Goal: Download file/media

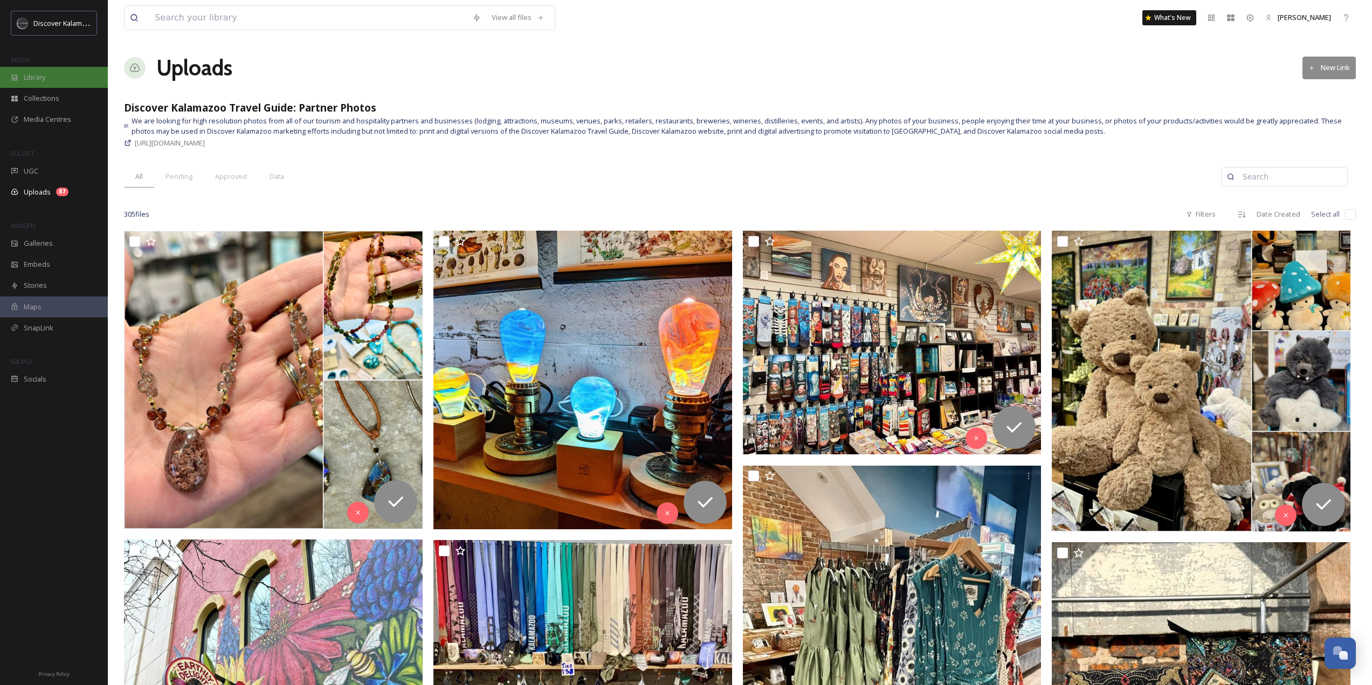
click at [46, 78] on div "Library" at bounding box center [54, 77] width 108 height 21
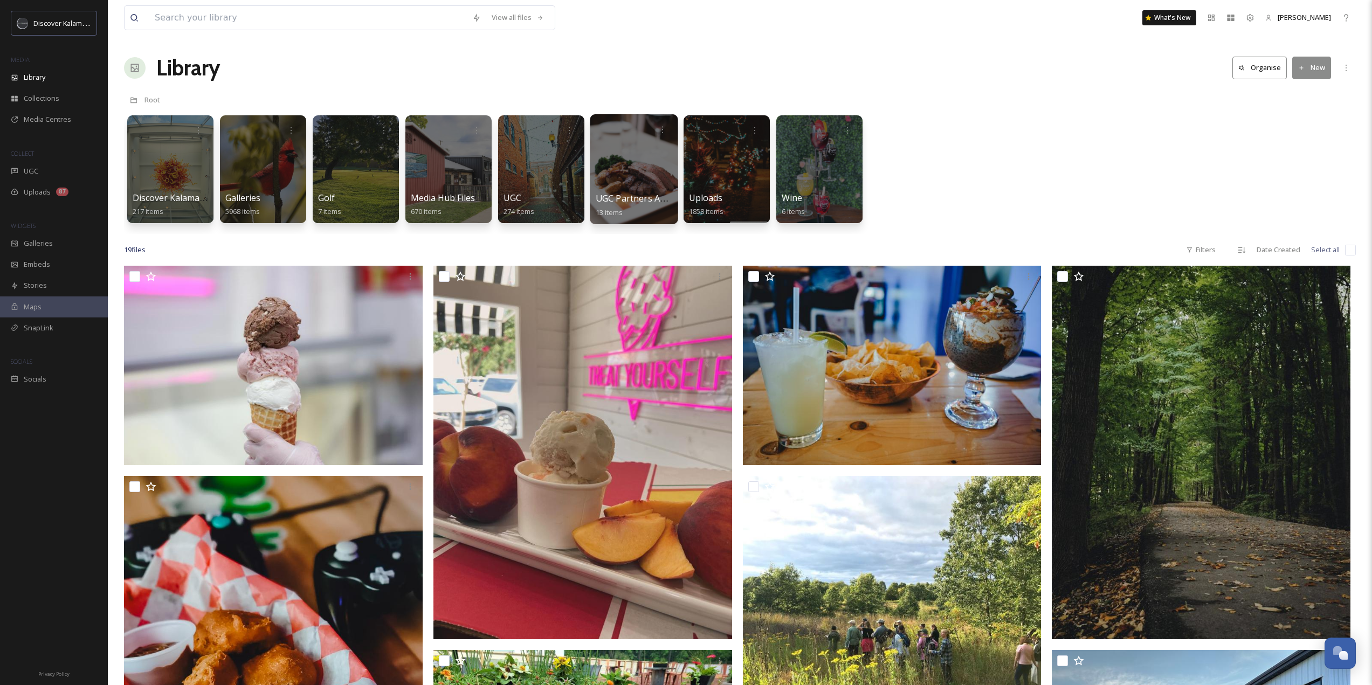
click at [640, 158] on div at bounding box center [634, 169] width 88 height 110
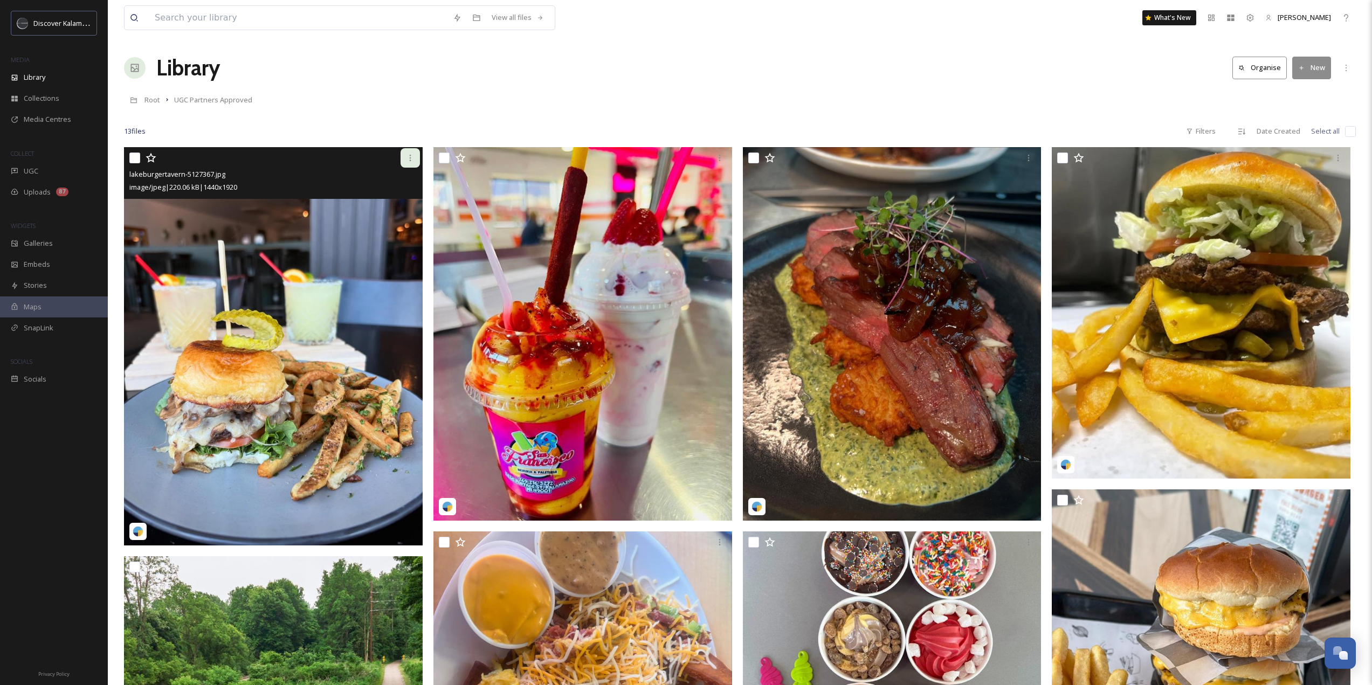
click at [414, 153] on div at bounding box center [409, 157] width 19 height 19
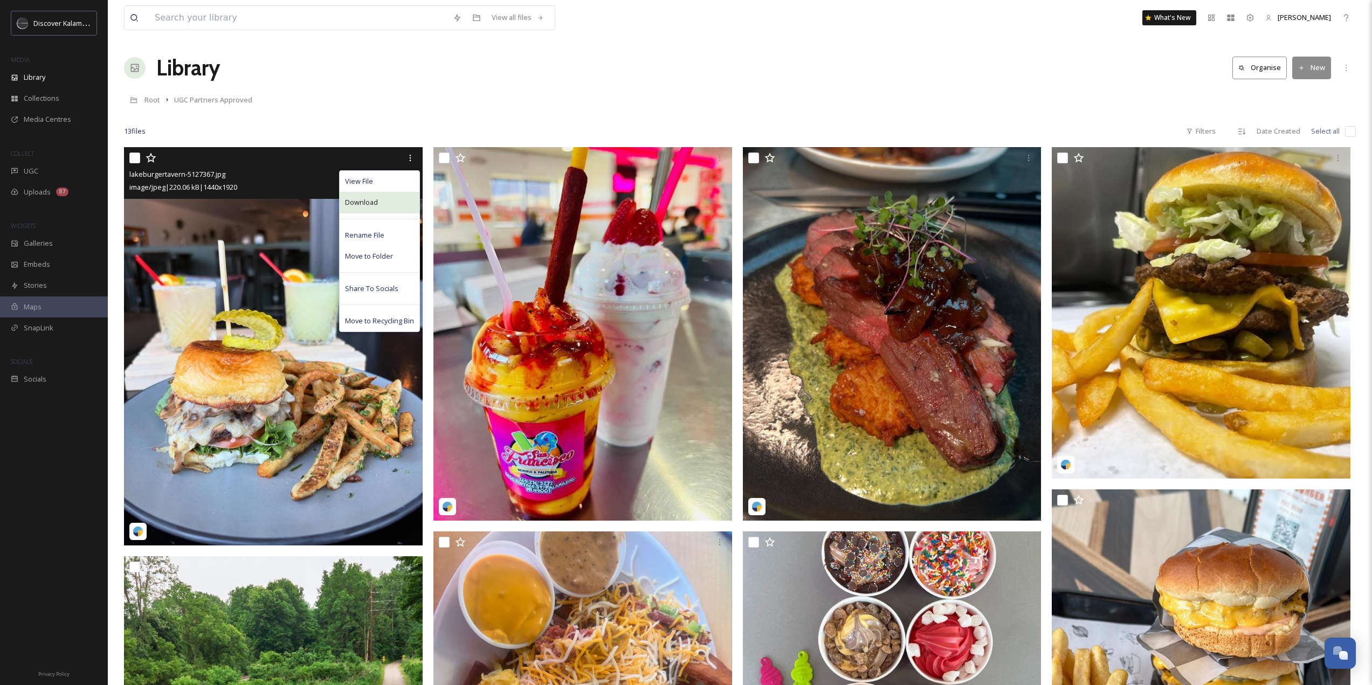
click at [379, 201] on div "Download" at bounding box center [380, 202] width 80 height 21
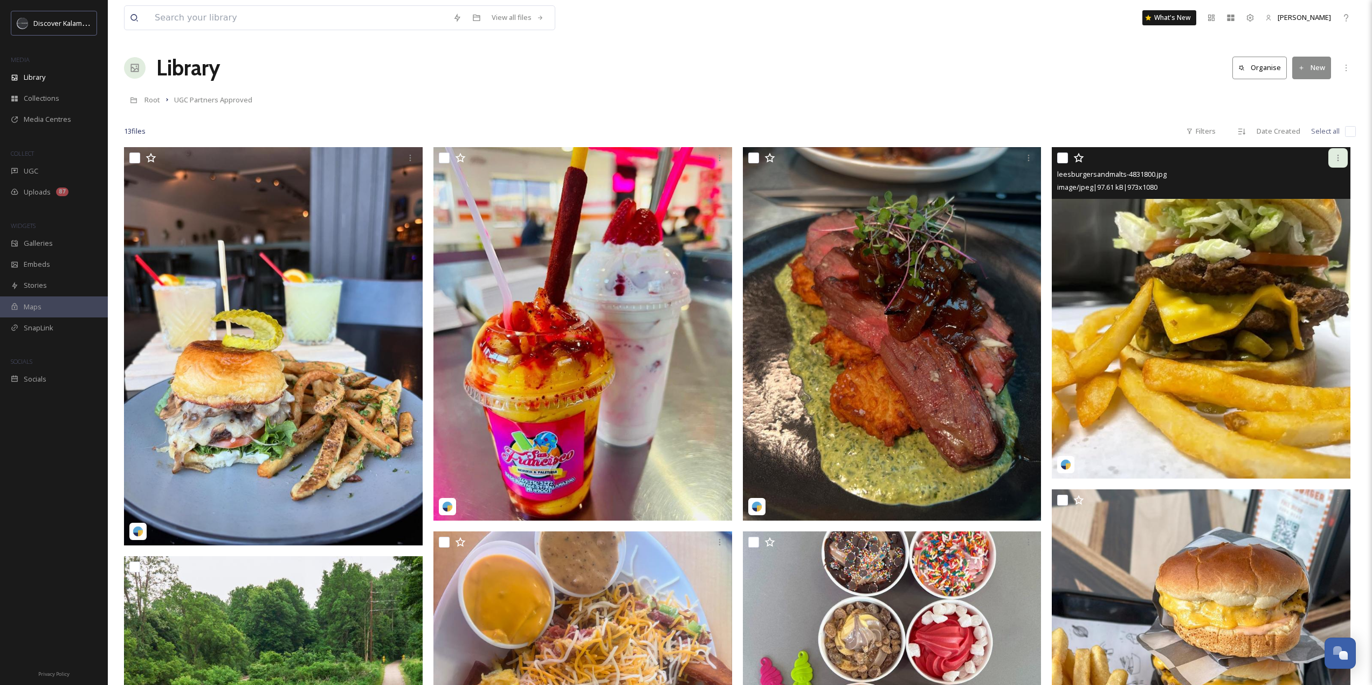
click at [1344, 155] on div at bounding box center [1337, 157] width 19 height 19
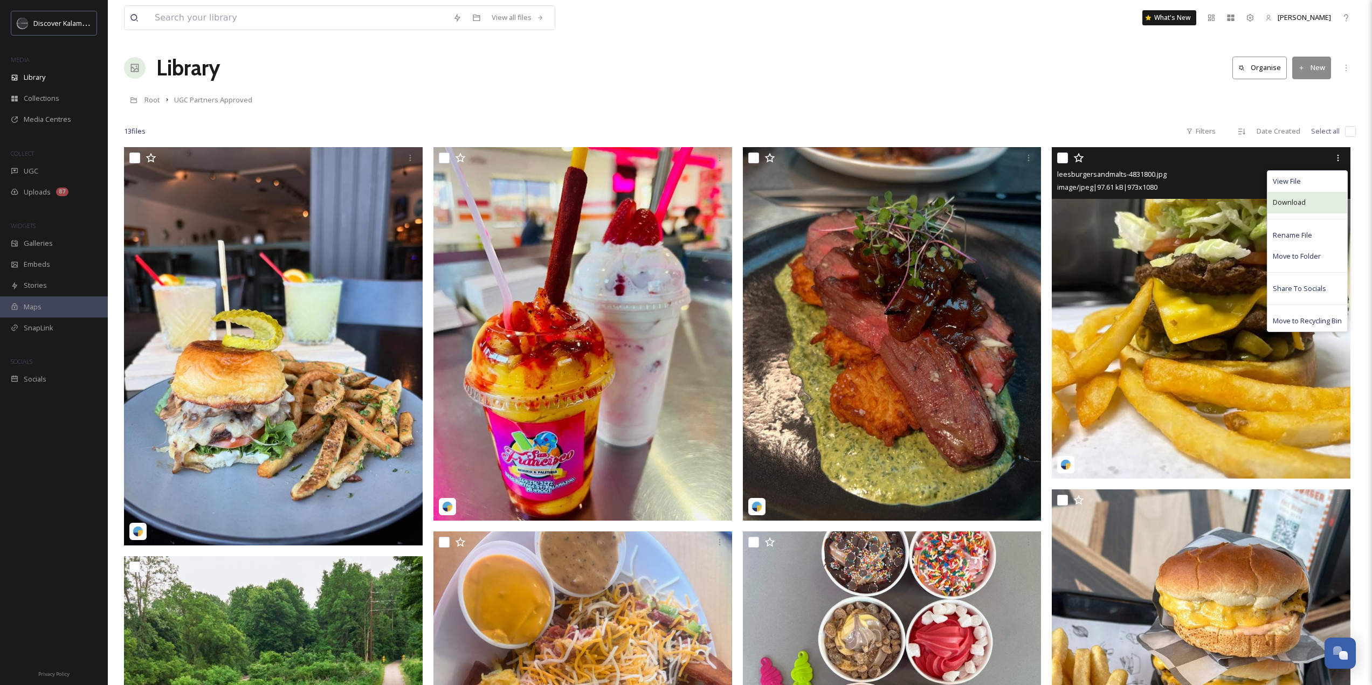
click at [1309, 206] on div "Download" at bounding box center [1307, 202] width 80 height 21
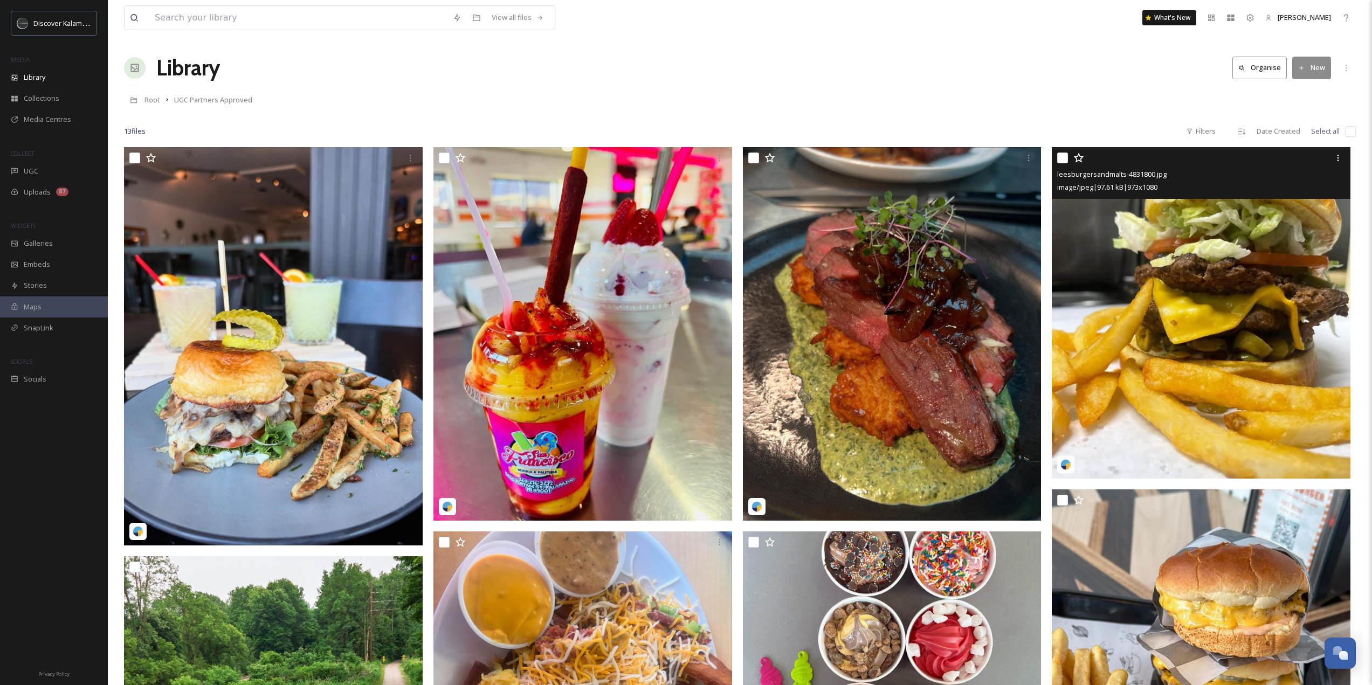
scroll to position [269, 0]
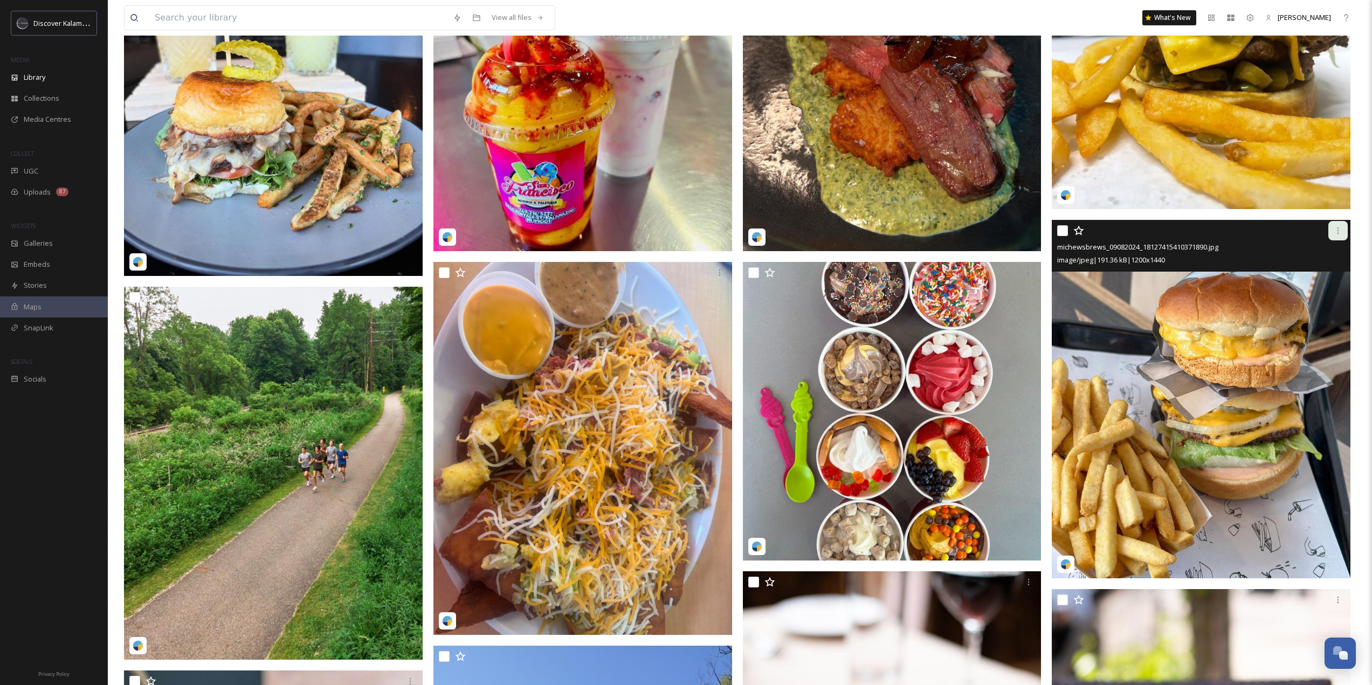
click at [1340, 228] on icon at bounding box center [1337, 230] width 9 height 9
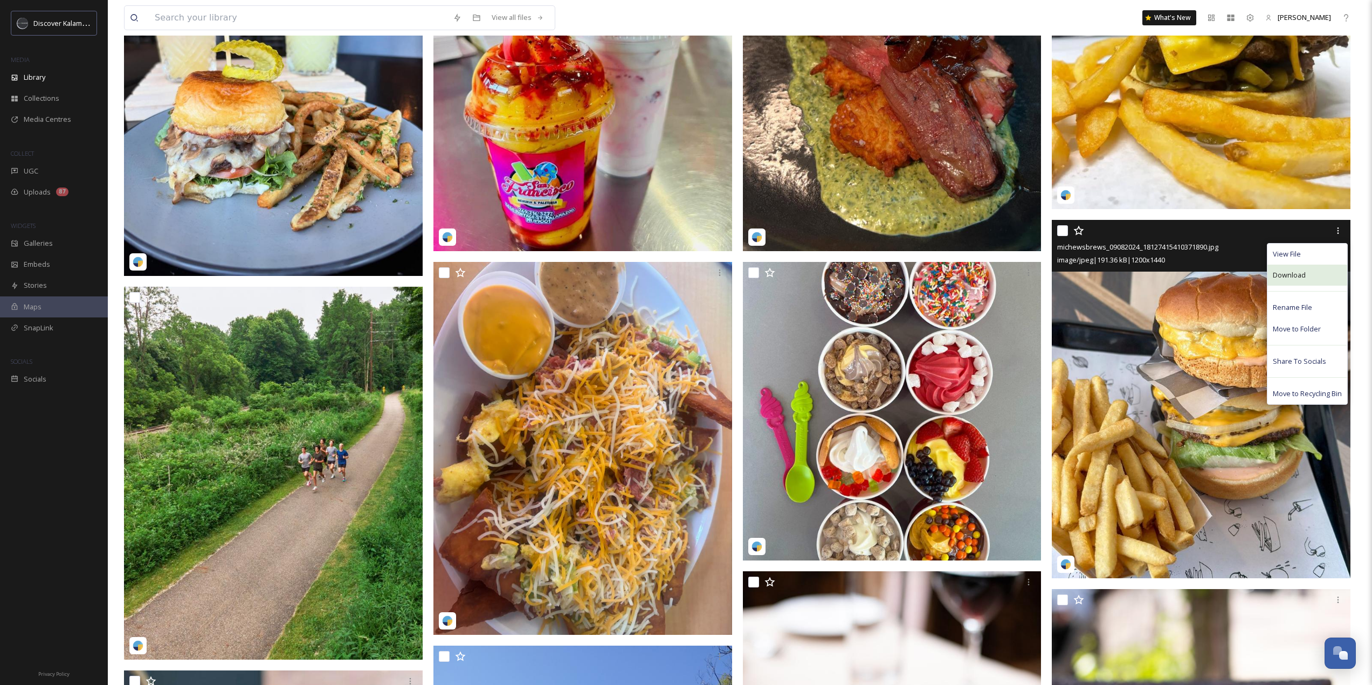
click at [1306, 283] on div "Download" at bounding box center [1307, 275] width 80 height 21
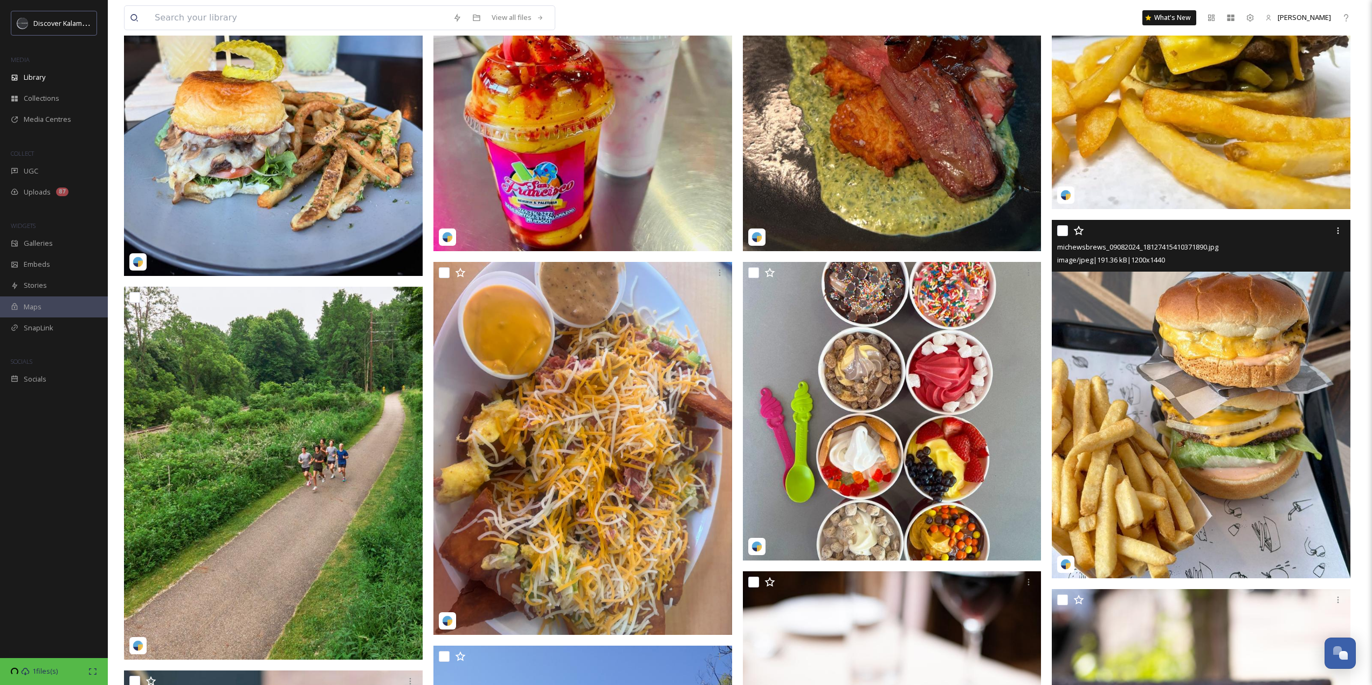
click at [1234, 338] on img at bounding box center [1200, 399] width 299 height 358
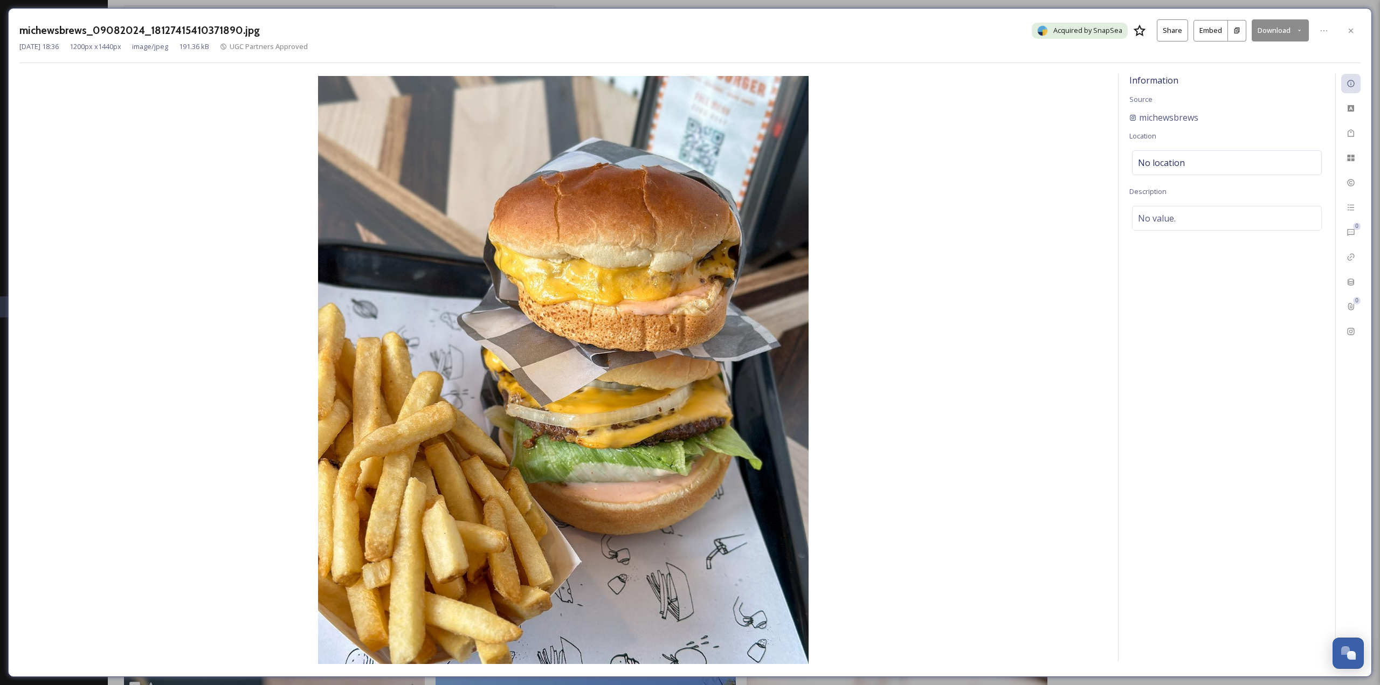
click at [902, 435] on img at bounding box center [563, 370] width 1088 height 588
click at [1358, 279] on div "Metadata" at bounding box center [1350, 281] width 19 height 19
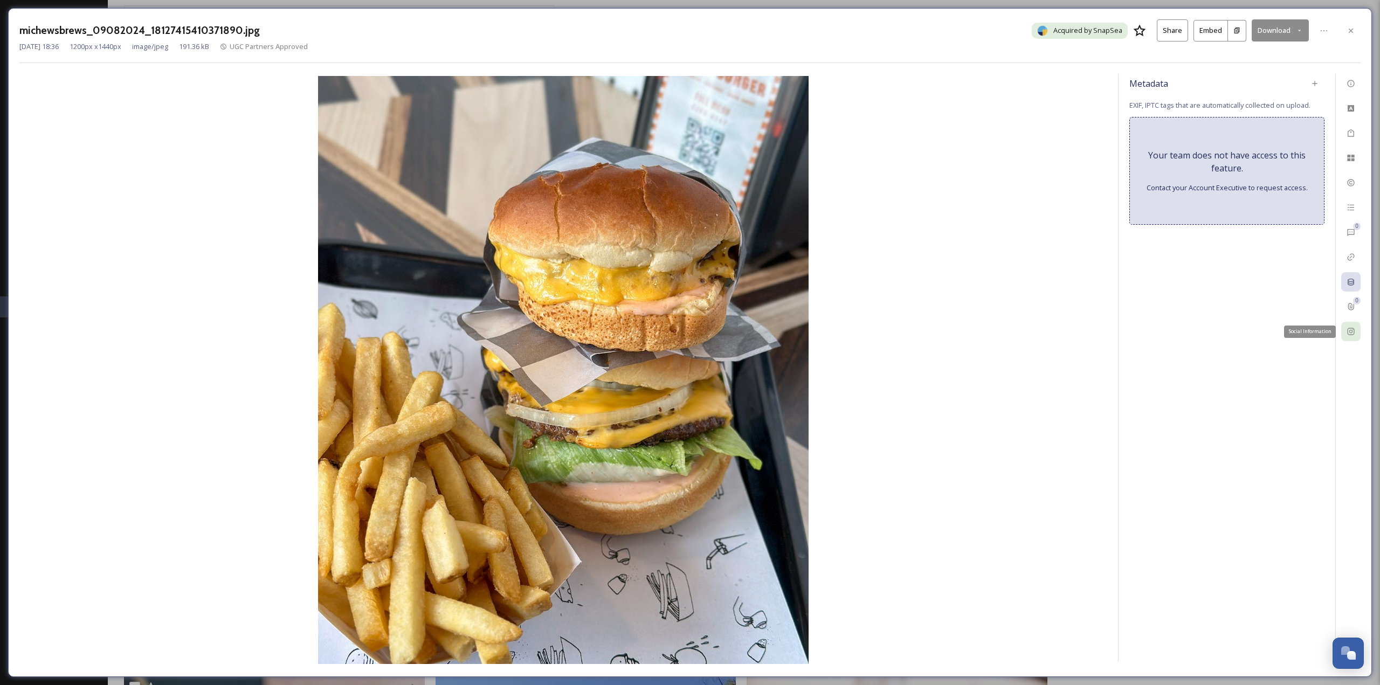
click at [1351, 336] on icon at bounding box center [1350, 331] width 9 height 9
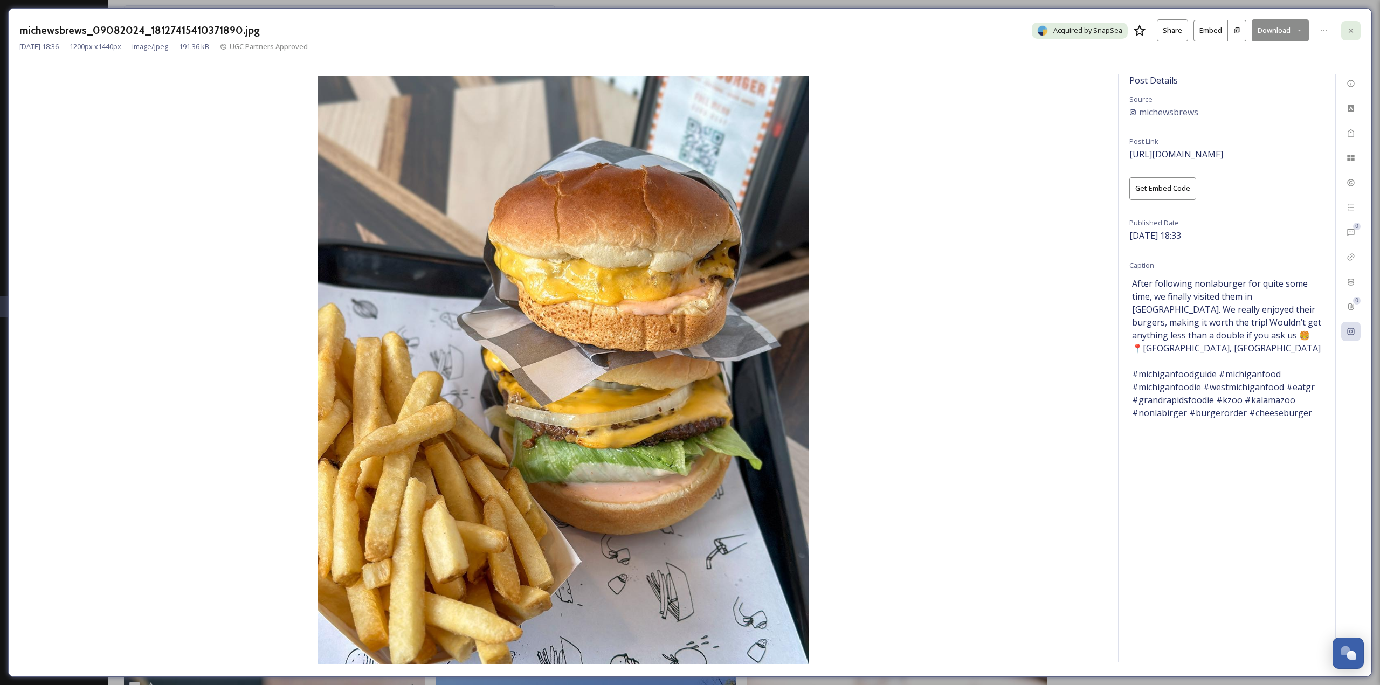
click at [1349, 32] on icon at bounding box center [1350, 30] width 4 height 4
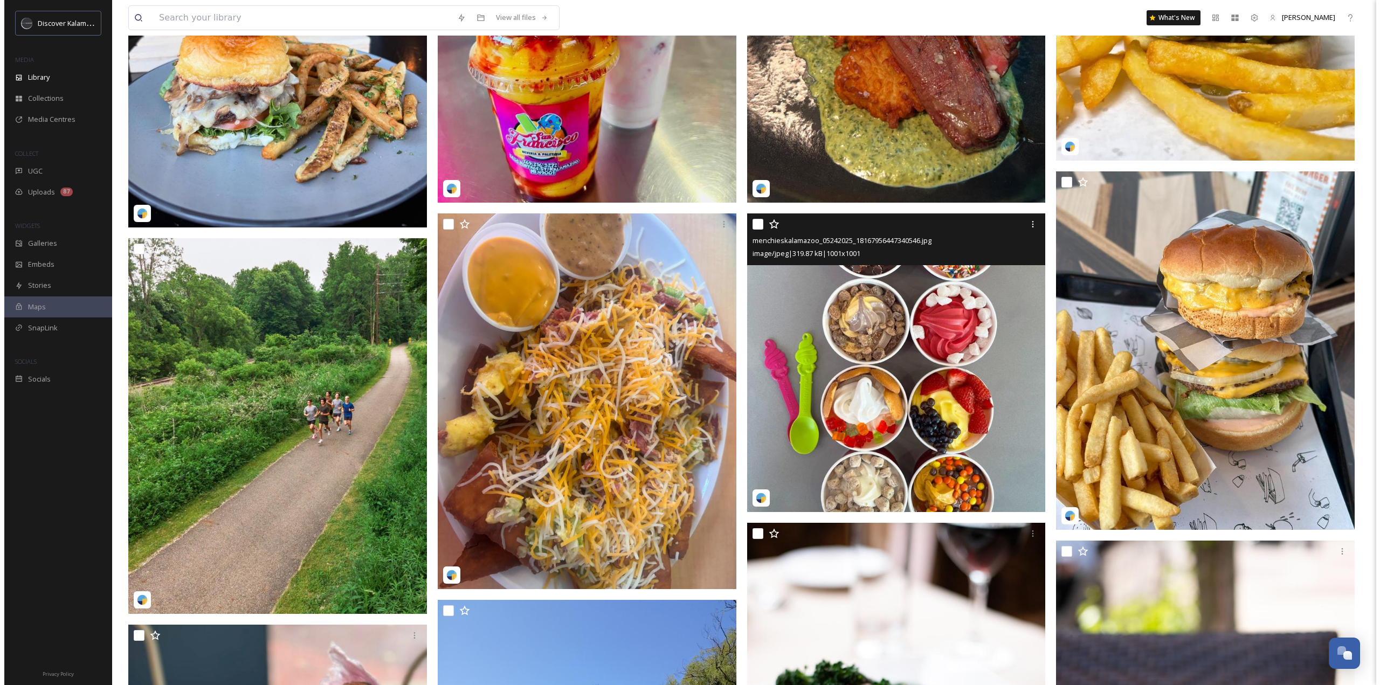
scroll to position [323, 0]
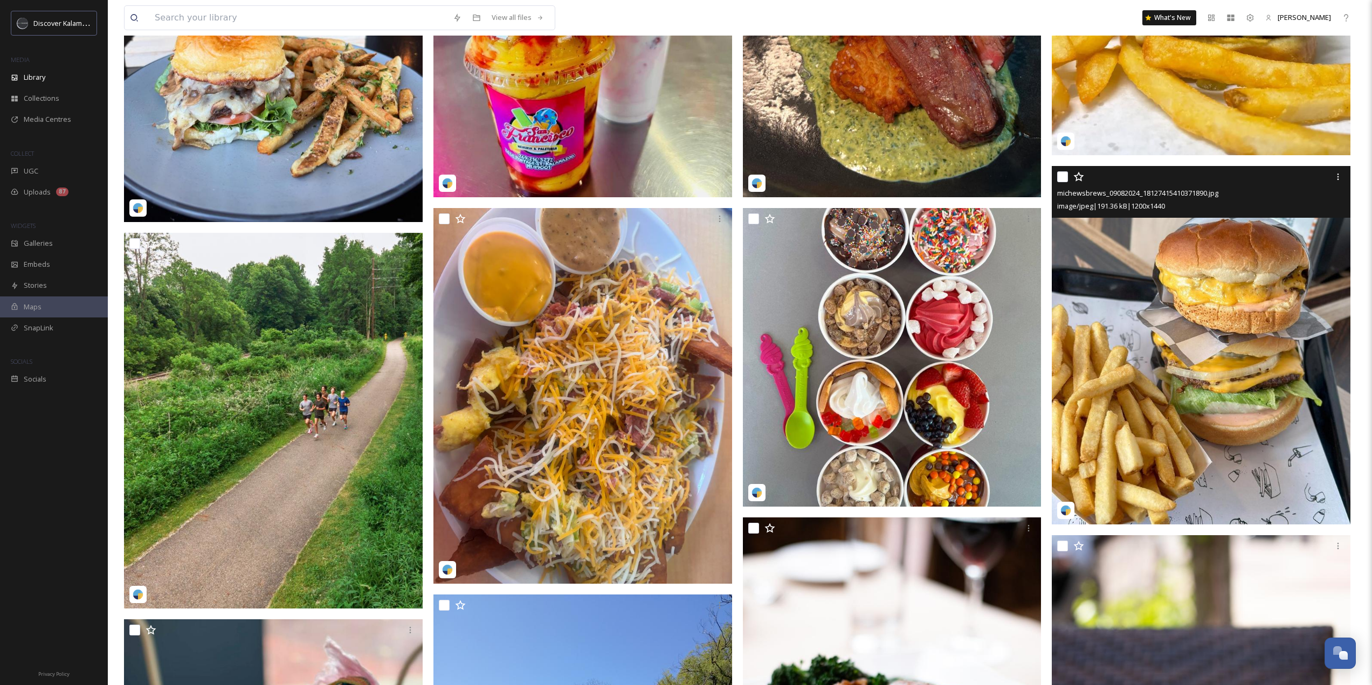
click at [1137, 377] on img at bounding box center [1200, 345] width 299 height 358
